Goal: Task Accomplishment & Management: Manage account settings

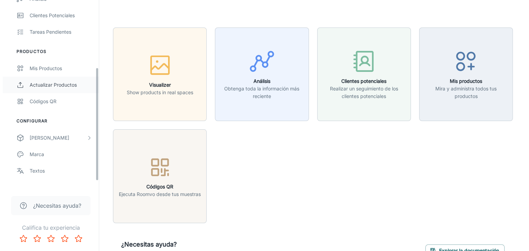
scroll to position [123, 0]
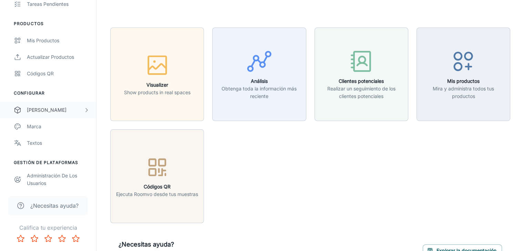
click at [44, 108] on div "[PERSON_NAME]" at bounding box center [55, 110] width 57 height 8
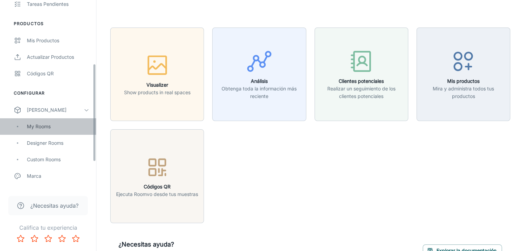
click at [45, 126] on div "My Rooms" at bounding box center [58, 127] width 62 height 8
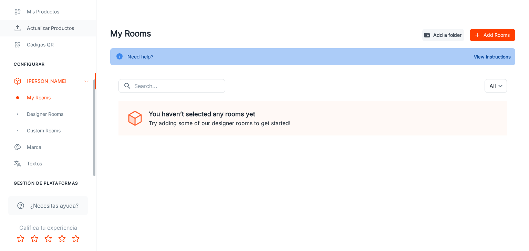
scroll to position [152, 0]
click at [48, 131] on div "Custom Rooms" at bounding box center [58, 130] width 62 height 8
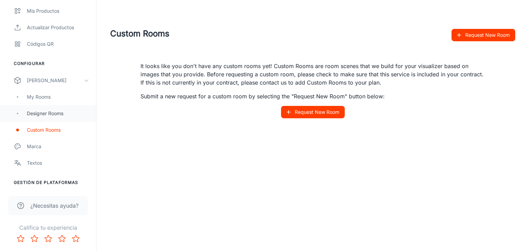
click at [61, 115] on div "Designer Rooms" at bounding box center [58, 114] width 62 height 8
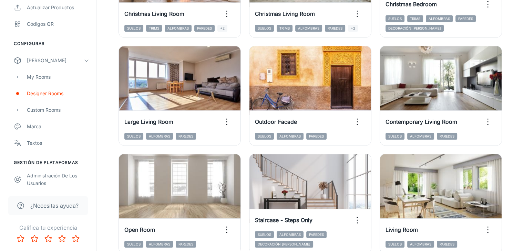
scroll to position [773, 0]
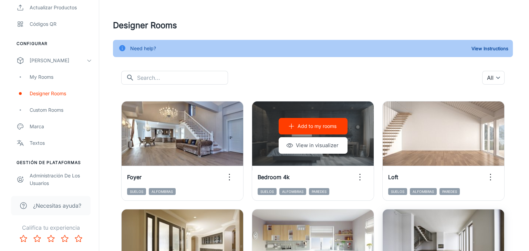
scroll to position [0, 0]
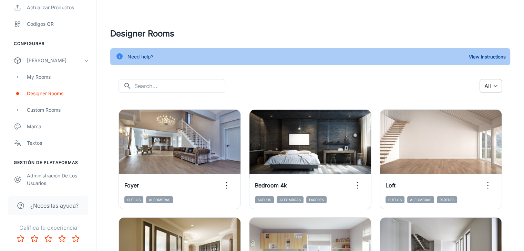
click at [494, 88] on body "Corev [PERSON_NAME] Compromiso Análisis Clientes potenciales Tareas pendientes …" at bounding box center [262, 125] width 524 height 251
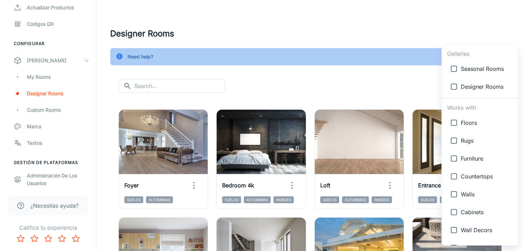
click at [450, 195] on input "checkbox" at bounding box center [454, 195] width 14 height 14
checkbox input "true"
type input "{"type":"productType","id":"5"}"
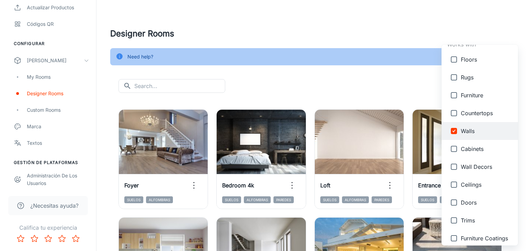
click at [452, 170] on input "checkbox" at bounding box center [454, 167] width 14 height 14
checkbox input "true"
type input "{"type":"productType","id":"5"},{"type":"productType","id":"7"}"
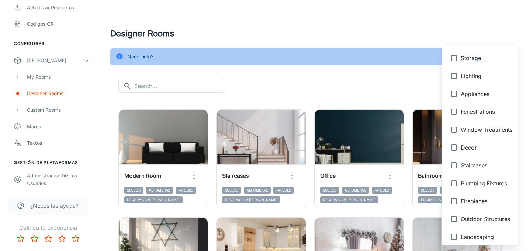
scroll to position [300, 0]
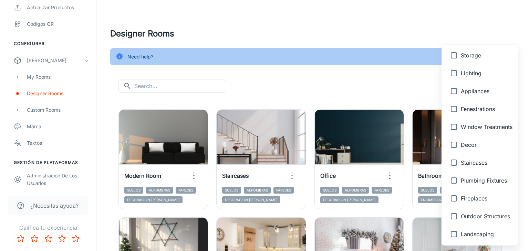
click at [375, 82] on div at bounding box center [264, 125] width 529 height 251
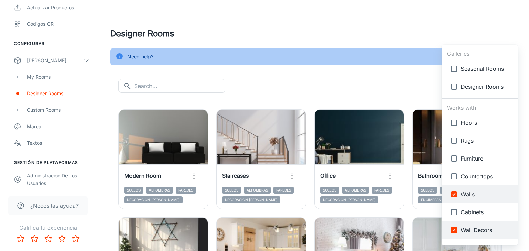
click at [468, 85] on body "Corev [PERSON_NAME] Compromiso Análisis Clientes potenciales Tareas pendientes …" at bounding box center [264, 125] width 529 height 251
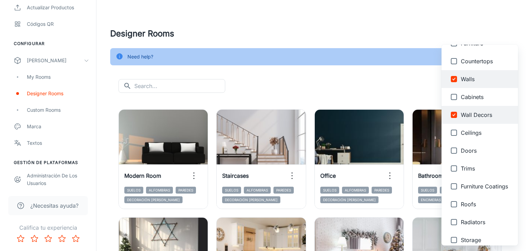
scroll to position [115, 0]
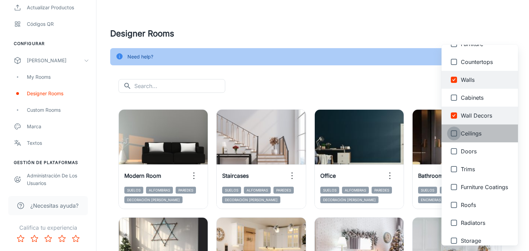
click at [452, 134] on input "checkbox" at bounding box center [454, 134] width 14 height 14
checkbox input "true"
type input "{"type":"productType","id":"5"},{"type":"productType","id":"7"},{"type":"produc…"
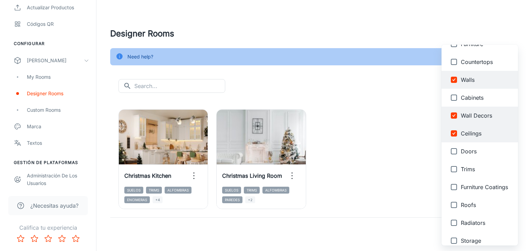
click at [345, 81] on div at bounding box center [264, 125] width 529 height 251
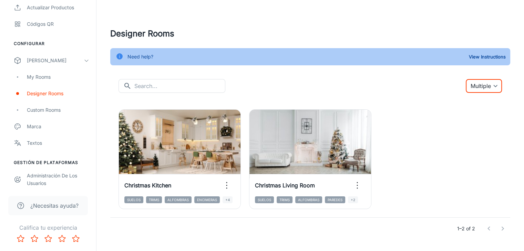
click at [472, 87] on body "Corev [PERSON_NAME] Compromiso Análisis Clientes potenciales Tareas pendientes …" at bounding box center [262, 125] width 524 height 251
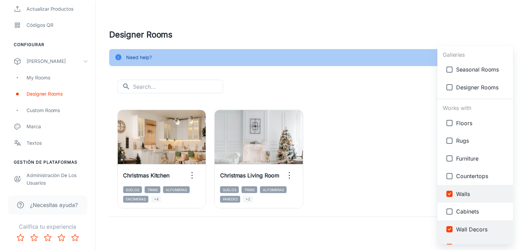
scroll to position [11, 0]
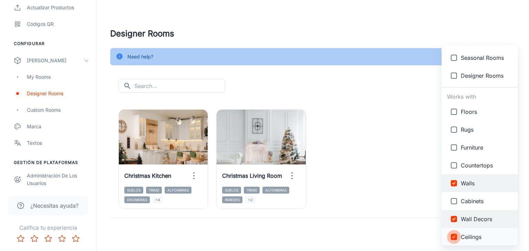
click at [454, 241] on input "checkbox" at bounding box center [454, 237] width 14 height 14
checkbox input "false"
type input "{"type":"productType","id":"5"},{"type":"productType","id":"7"}"
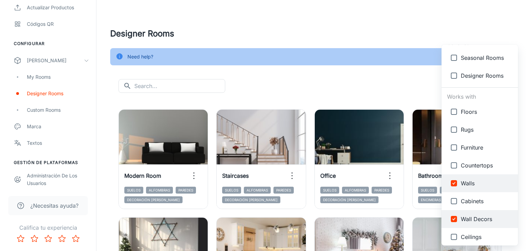
click at [314, 83] on div at bounding box center [264, 125] width 529 height 251
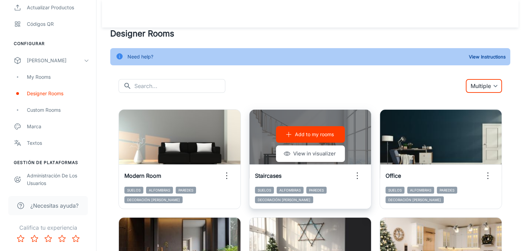
scroll to position [23, 0]
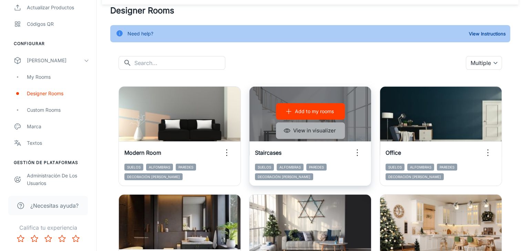
click at [276, 131] on button "View in visualizer" at bounding box center [310, 131] width 69 height 17
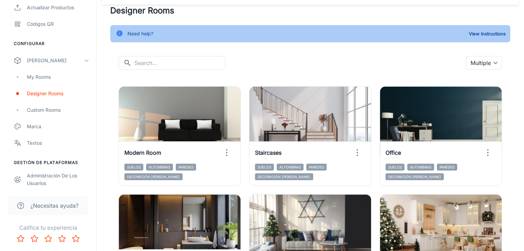
click at [139, 79] on div "Add to my rooms View in visualizer Modern Room Suelos Alfombras Paredes Decorac…" at bounding box center [175, 132] width 131 height 108
click at [448, 61] on div "​ ​ Multiple {"type":"productType","id":"5"},{"type":"productType","id":"7"} ​" at bounding box center [309, 63] width 383 height 14
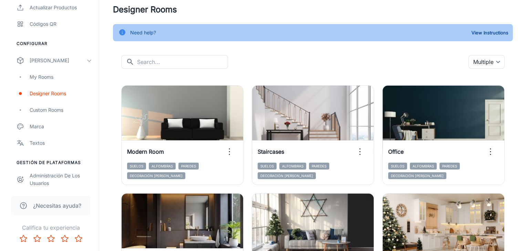
scroll to position [0, 0]
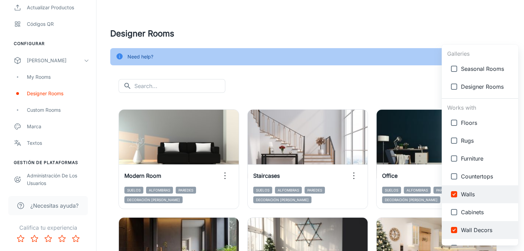
click at [495, 85] on body "Corev [PERSON_NAME] Compromiso Análisis Clientes potenciales Tareas pendientes …" at bounding box center [262, 125] width 524 height 251
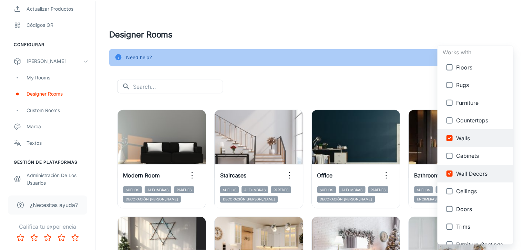
scroll to position [56, 0]
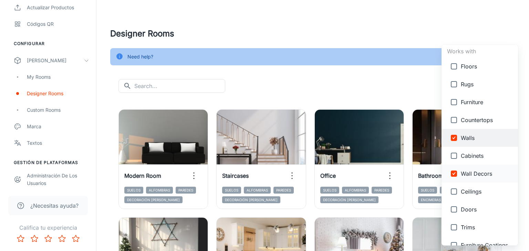
click at [455, 175] on input "checkbox" at bounding box center [454, 174] width 14 height 14
checkbox input "false"
click at [380, 91] on div at bounding box center [264, 125] width 529 height 251
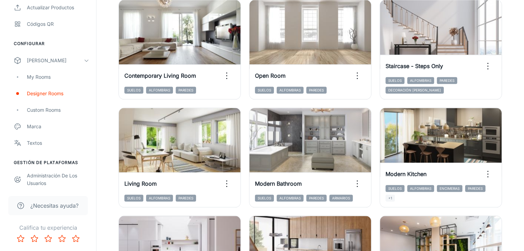
scroll to position [773, 0]
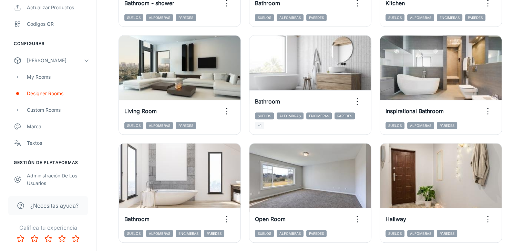
scroll to position [717, 0]
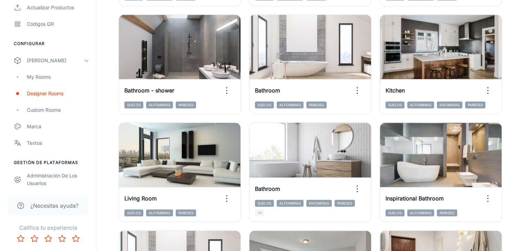
scroll to position [773, 0]
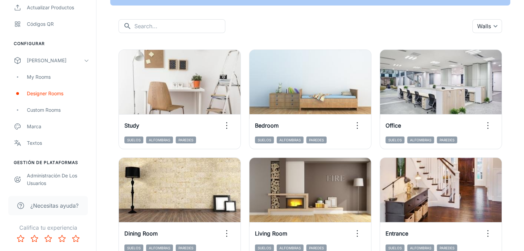
scroll to position [0, 0]
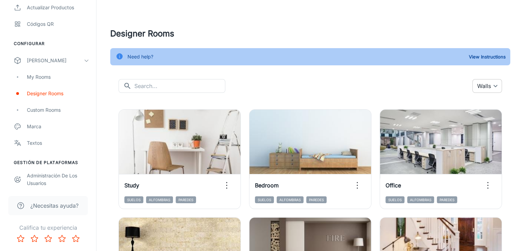
click at [492, 90] on body "Corev [PERSON_NAME] Compromiso Análisis Clientes potenciales Tareas pendientes …" at bounding box center [262, 125] width 524 height 251
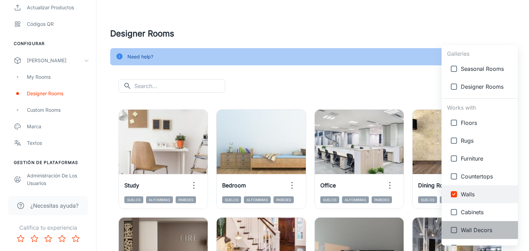
click at [467, 231] on span "Wall Decors" at bounding box center [487, 230] width 52 height 8
type input "{"type":"productType","id":"5"},{"type":"productType","id":"7"}"
checkbox input "true"
click at [453, 190] on input "checkbox" at bounding box center [454, 195] width 14 height 14
checkbox input "false"
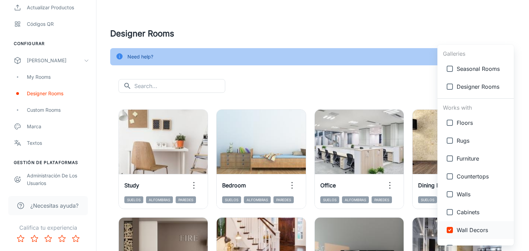
type input "{"type":"productType","id":"7"}"
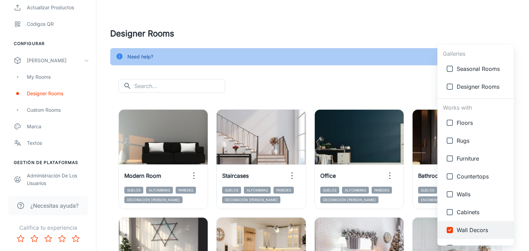
click at [388, 76] on div at bounding box center [264, 125] width 529 height 251
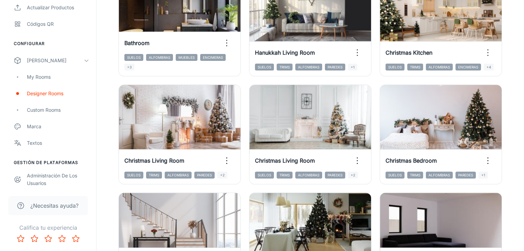
scroll to position [341, 0]
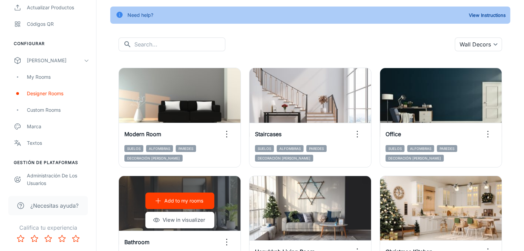
scroll to position [0, 0]
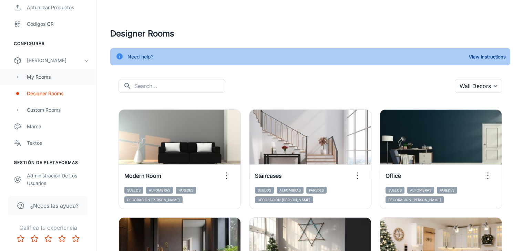
click at [44, 76] on div "My Rooms" at bounding box center [58, 77] width 62 height 8
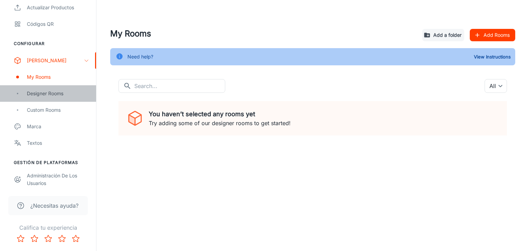
click at [50, 95] on div "Designer Rooms" at bounding box center [58, 94] width 62 height 8
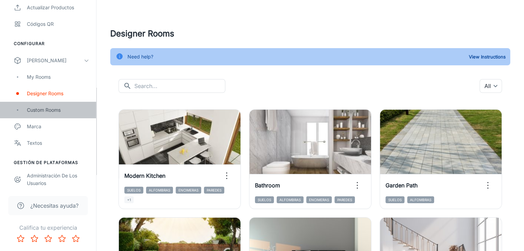
click at [35, 111] on div "Custom Rooms" at bounding box center [58, 110] width 62 height 8
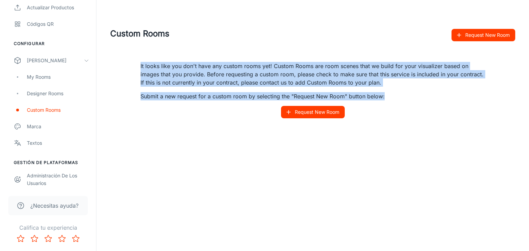
drag, startPoint x: 401, startPoint y: 95, endPoint x: 137, endPoint y: 61, distance: 265.7
click at [137, 61] on div "It looks like you don't have any custom rooms yet! Custom Rooms are room scenes…" at bounding box center [312, 90] width 361 height 73
copy div "It looks like you don't have any custom rooms yet! Custom Rooms are room scenes…"
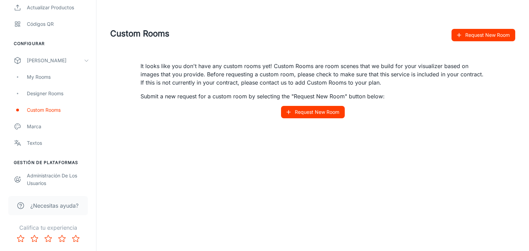
click at [235, 146] on div "Custom Rooms Request New Room It looks like you don't have any custom rooms yet…" at bounding box center [312, 82] width 433 height 165
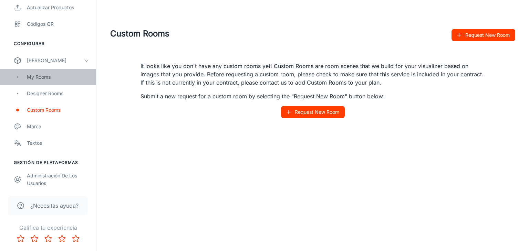
click at [48, 75] on div "My Rooms" at bounding box center [58, 77] width 62 height 8
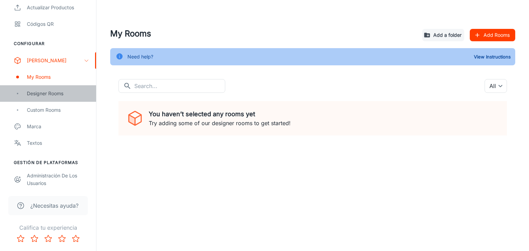
click at [49, 94] on div "Designer Rooms" at bounding box center [58, 94] width 62 height 8
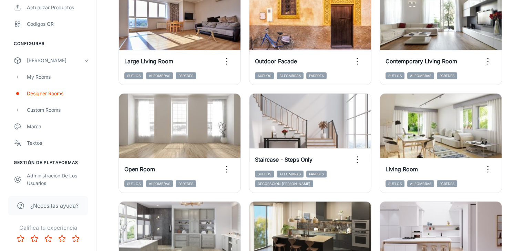
scroll to position [773, 0]
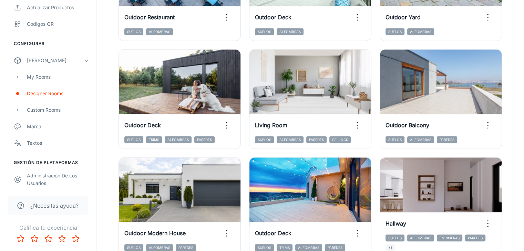
scroll to position [773, 0]
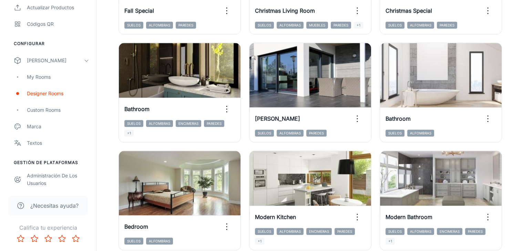
scroll to position [640, 0]
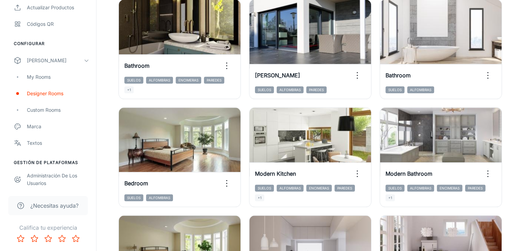
scroll to position [773, 0]
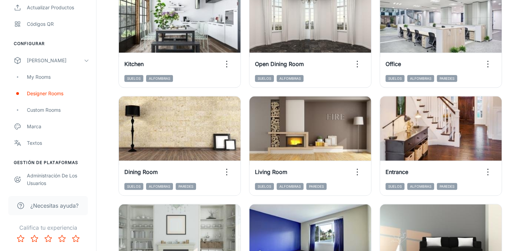
scroll to position [554, 0]
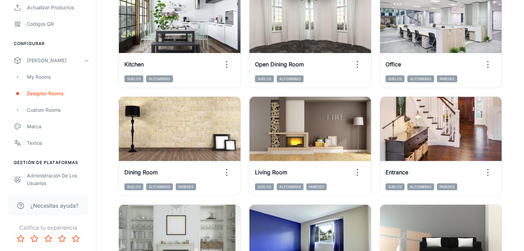
click at [371, 196] on div "Add to my rooms View in visualizer Modern Room Suelos Alfombras Paredes" at bounding box center [436, 250] width 131 height 108
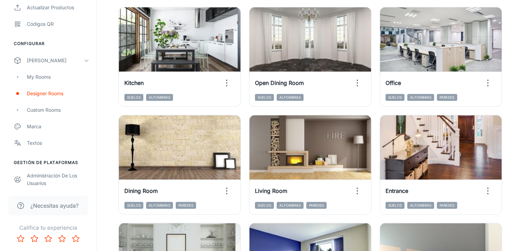
scroll to position [665, 0]
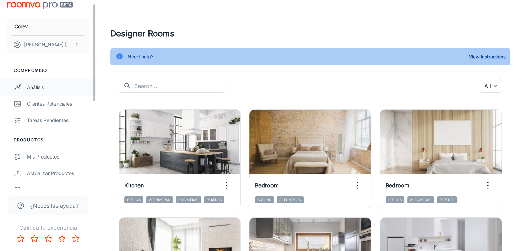
scroll to position [6, 0]
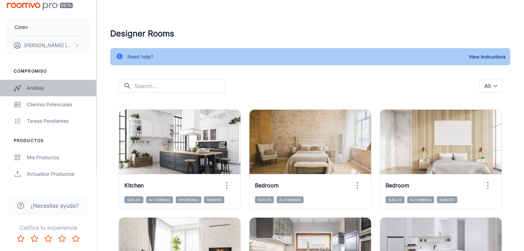
click at [33, 89] on div "Análisis" at bounding box center [58, 88] width 62 height 8
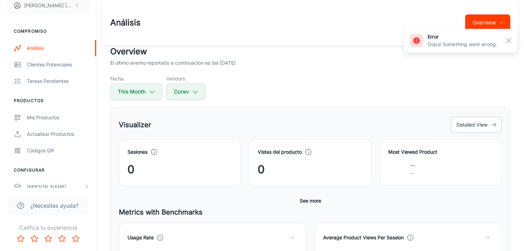
scroll to position [77, 0]
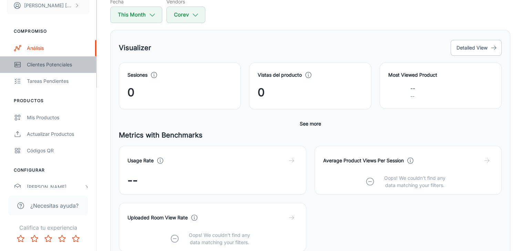
click at [36, 63] on div "Clientes potenciales" at bounding box center [58, 65] width 62 height 8
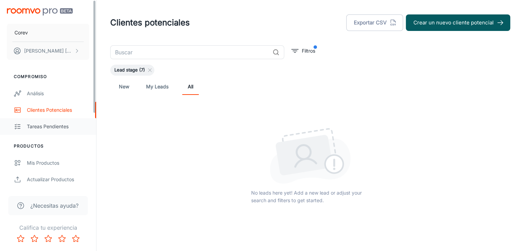
click at [62, 125] on div "Tareas pendientes" at bounding box center [58, 127] width 62 height 8
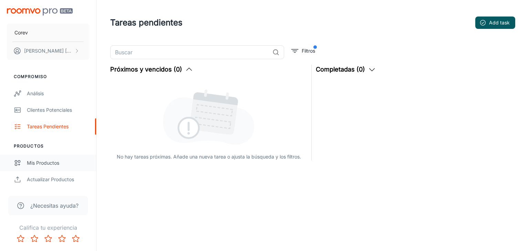
click at [50, 166] on div "Mis productos" at bounding box center [58, 163] width 62 height 8
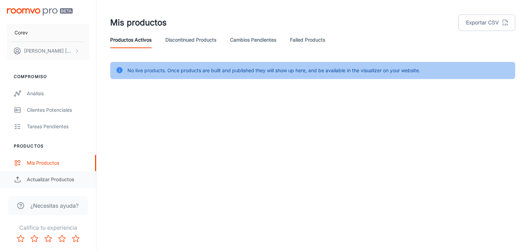
click at [51, 180] on div "Actualizar productos" at bounding box center [58, 180] width 62 height 8
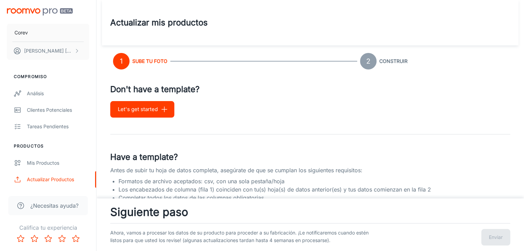
scroll to position [330, 0]
